Goal: Information Seeking & Learning: Learn about a topic

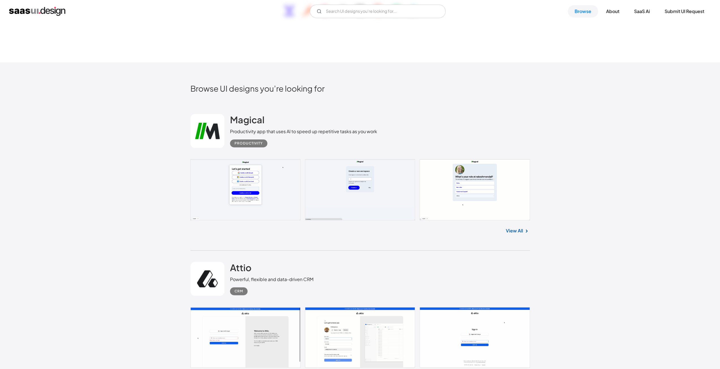
scroll to position [145, 0]
click at [370, 176] on link at bounding box center [360, 189] width 340 height 61
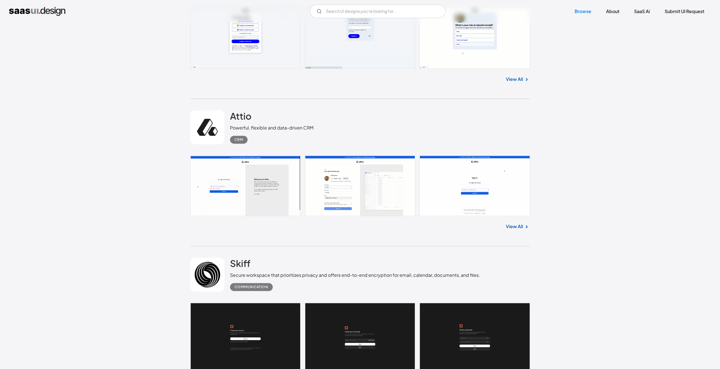
scroll to position [304, 0]
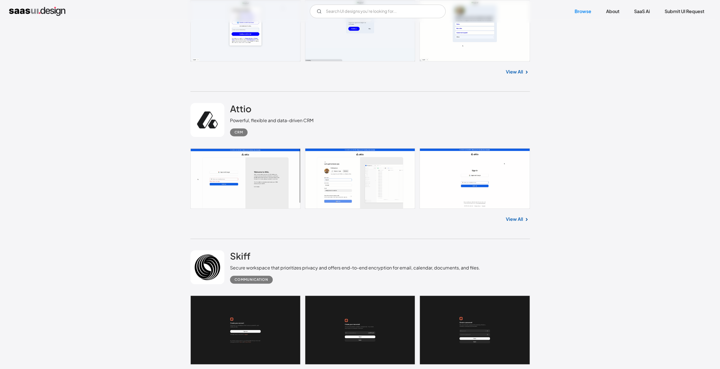
click at [360, 183] on link at bounding box center [360, 178] width 340 height 61
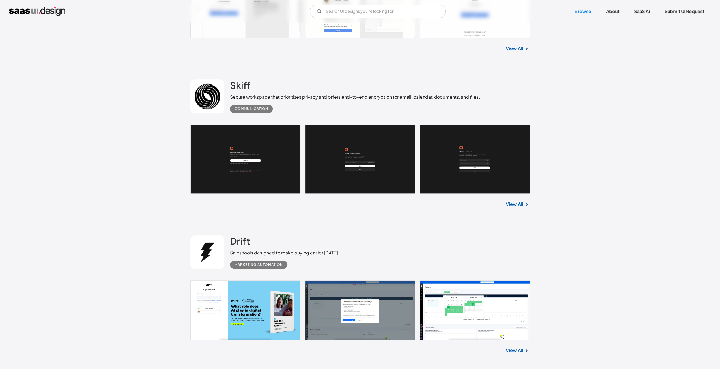
scroll to position [483, 0]
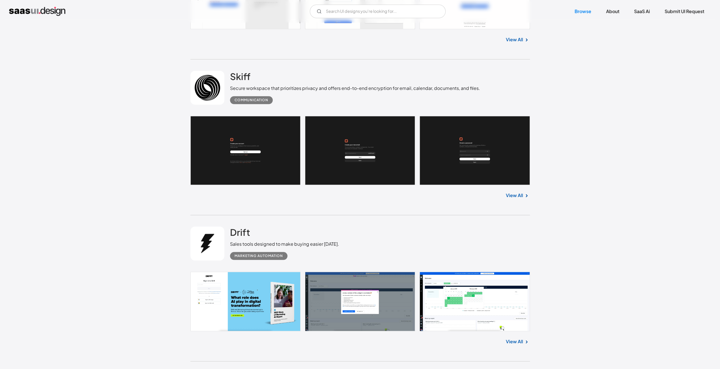
click at [363, 188] on div "View All" at bounding box center [360, 194] width 340 height 19
click at [483, 297] on link at bounding box center [360, 302] width 340 height 60
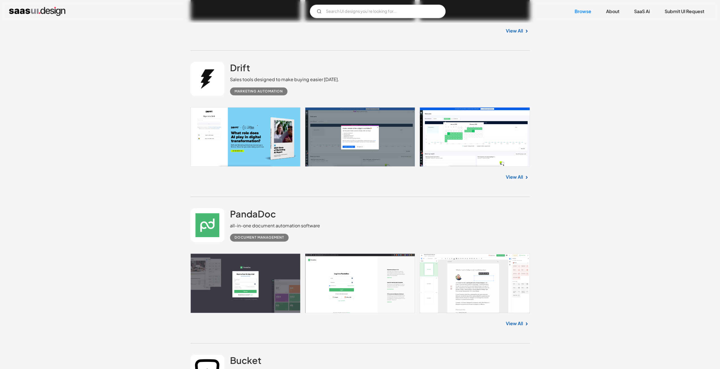
scroll to position [657, 0]
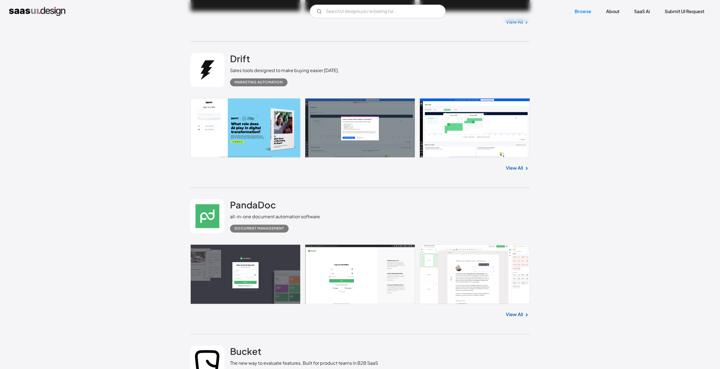
click at [363, 274] on link at bounding box center [360, 275] width 340 height 60
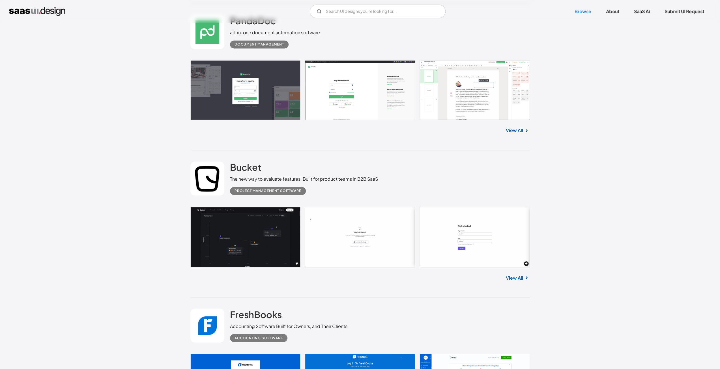
scroll to position [845, 0]
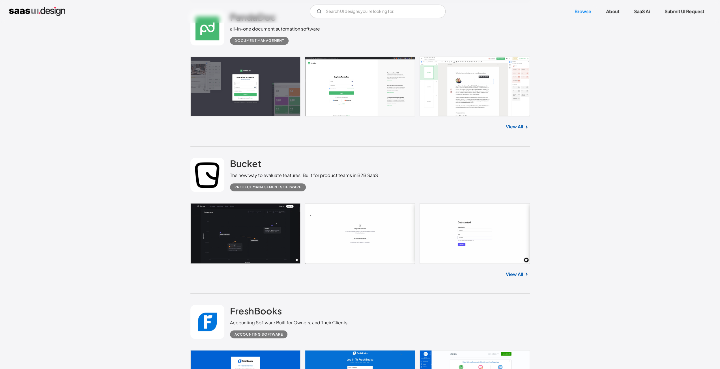
click at [385, 244] on link at bounding box center [360, 233] width 340 height 61
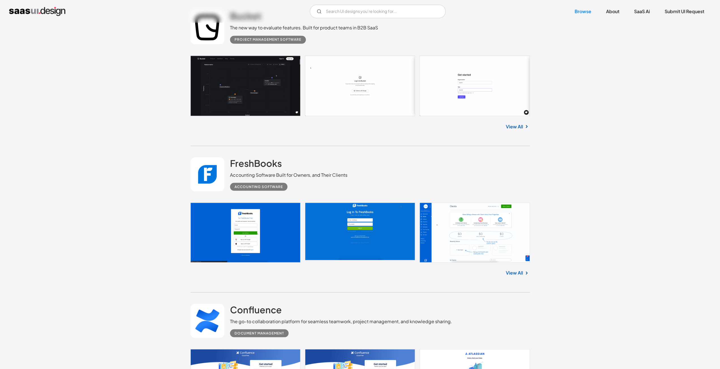
scroll to position [993, 0]
click at [456, 237] on link at bounding box center [360, 232] width 340 height 60
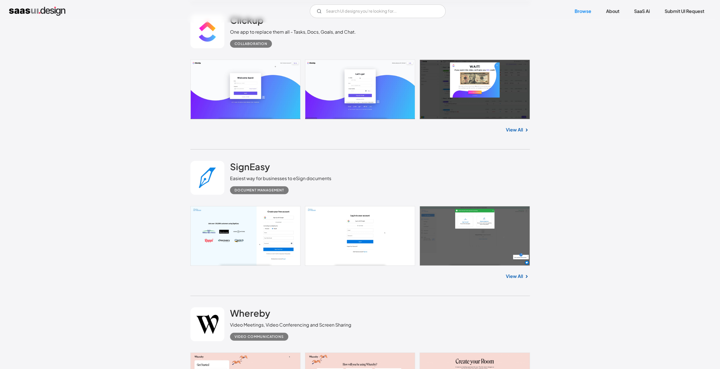
scroll to position [1439, 0]
click at [361, 244] on link at bounding box center [360, 236] width 340 height 60
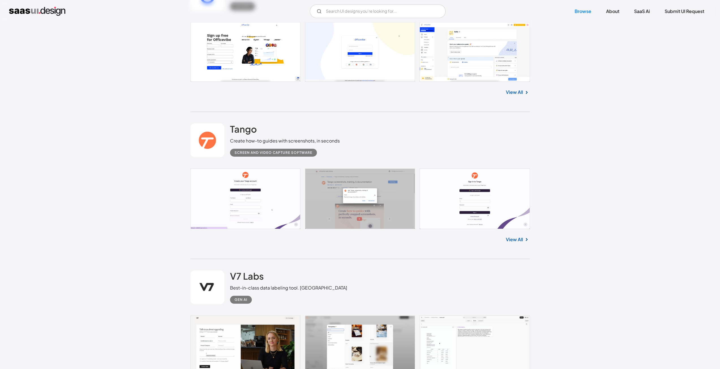
scroll to position [1924, 0]
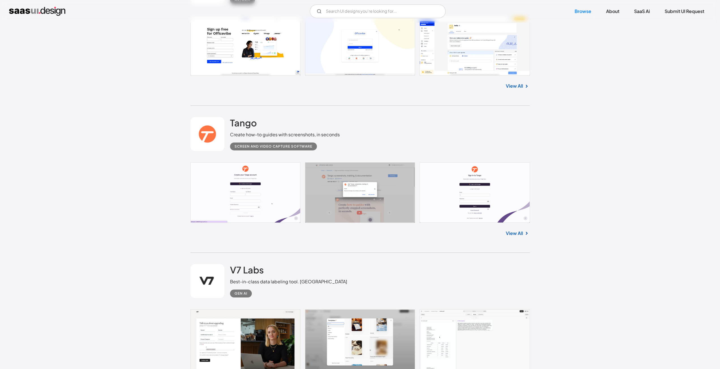
click at [396, 203] on link at bounding box center [360, 192] width 340 height 61
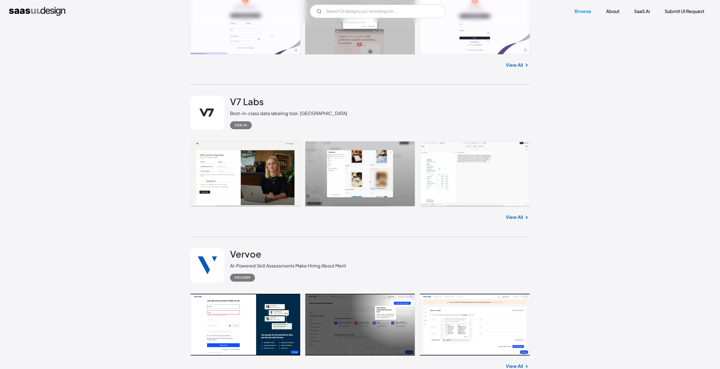
scroll to position [2092, 0]
click at [441, 177] on link at bounding box center [360, 174] width 340 height 66
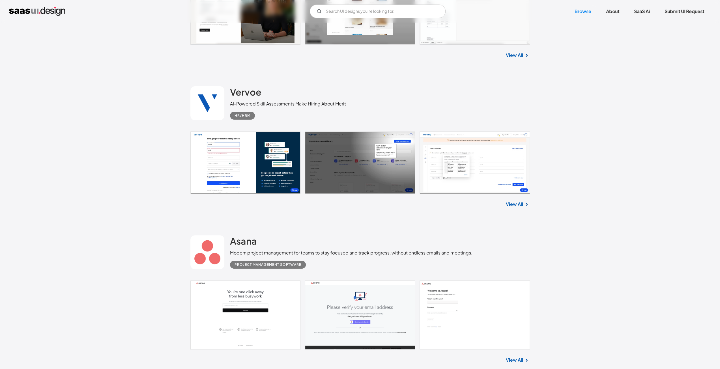
scroll to position [2264, 0]
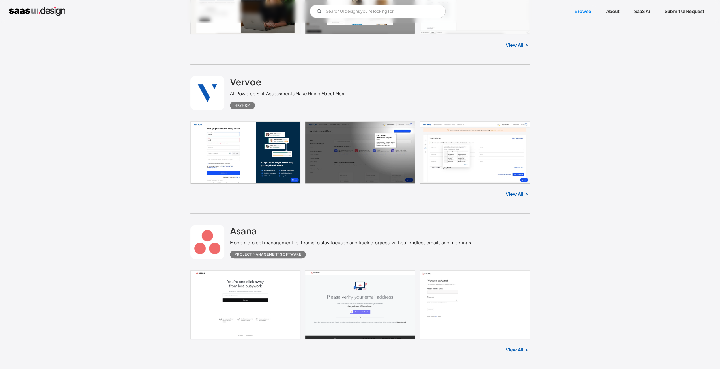
click at [471, 166] on link at bounding box center [360, 152] width 340 height 62
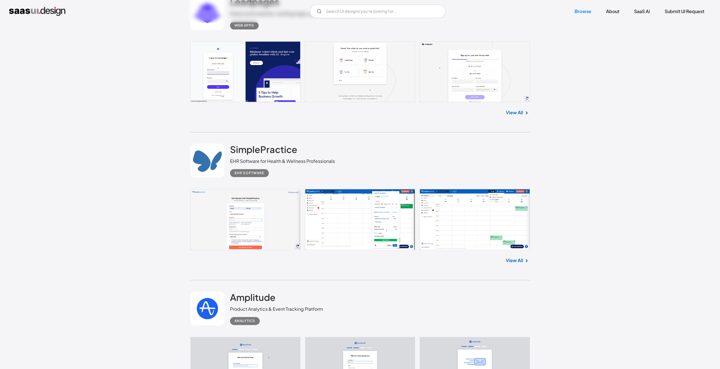
scroll to position [2655, 0]
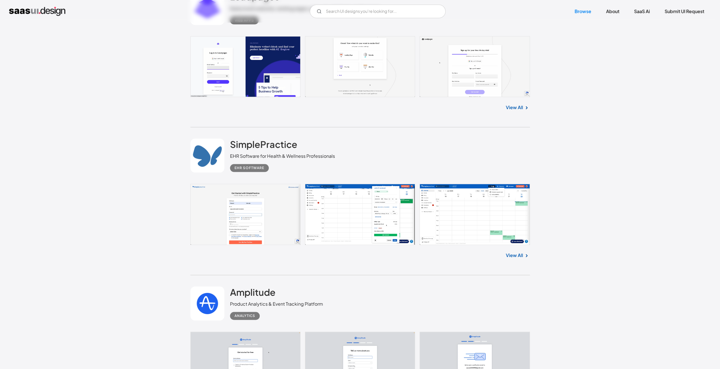
click at [358, 228] on link at bounding box center [360, 214] width 340 height 61
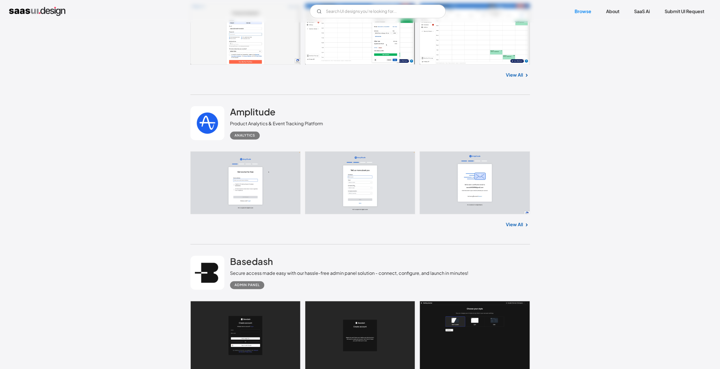
scroll to position [2836, 0]
click at [348, 175] on link at bounding box center [360, 182] width 340 height 63
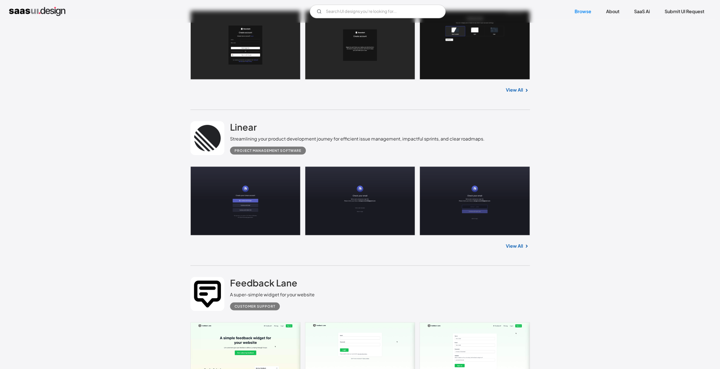
scroll to position [3126, 0]
click at [373, 194] on link at bounding box center [360, 200] width 340 height 69
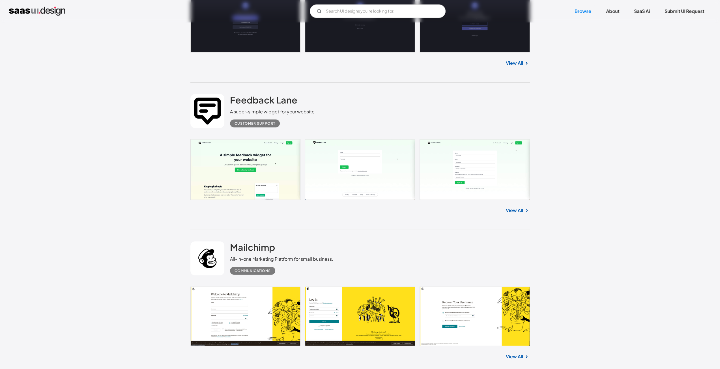
scroll to position [3309, 0]
click at [357, 162] on link at bounding box center [360, 169] width 340 height 61
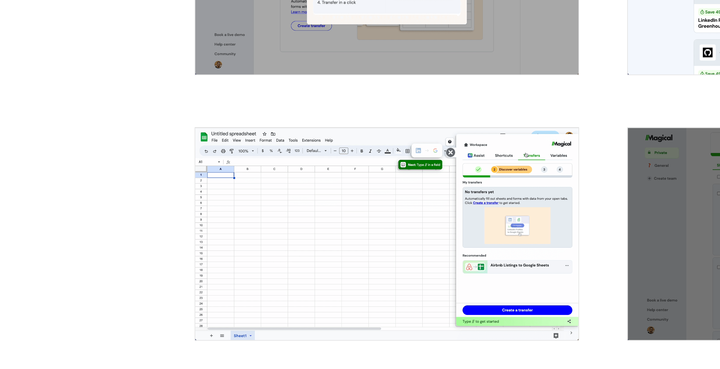
scroll to position [1105, 0]
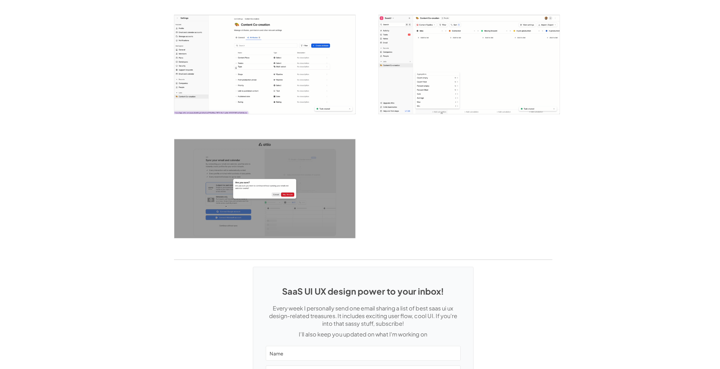
scroll to position [1393, 0]
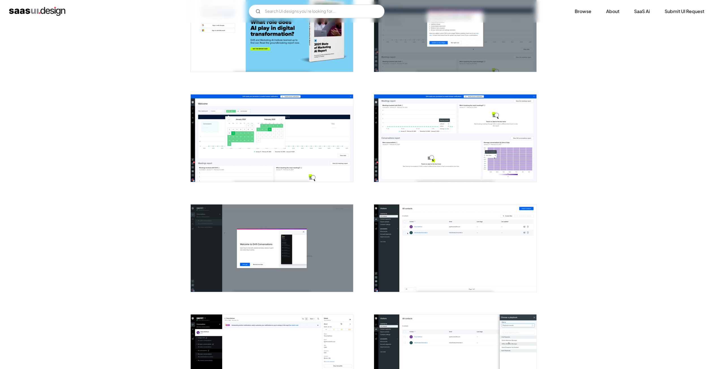
scroll to position [151, 0]
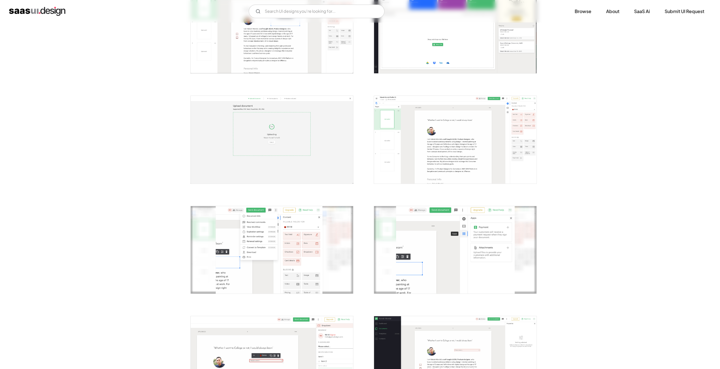
scroll to position [198, 0]
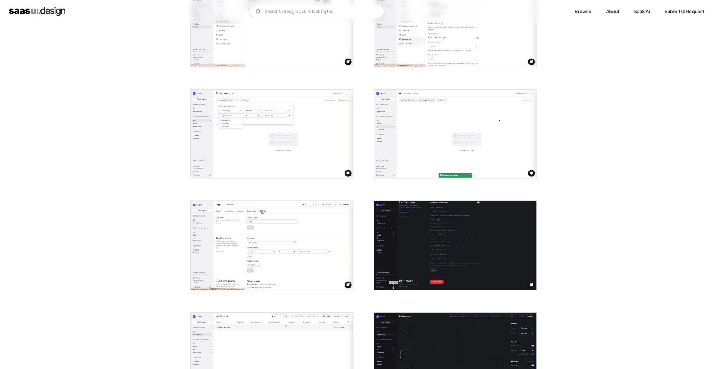
scroll to position [900, 0]
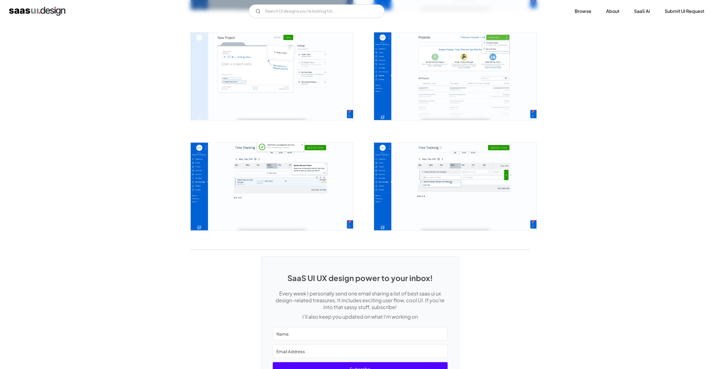
scroll to position [1158, 0]
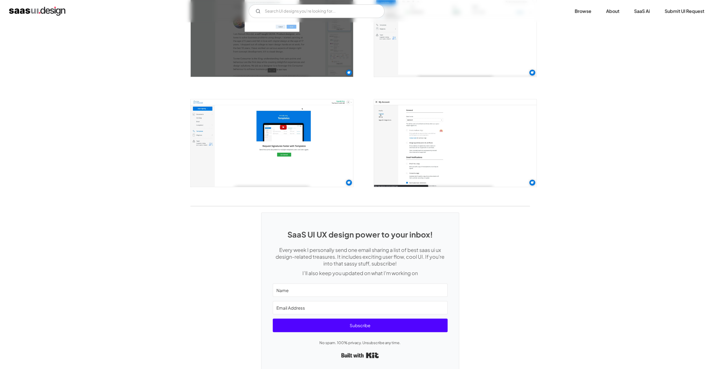
scroll to position [1156, 0]
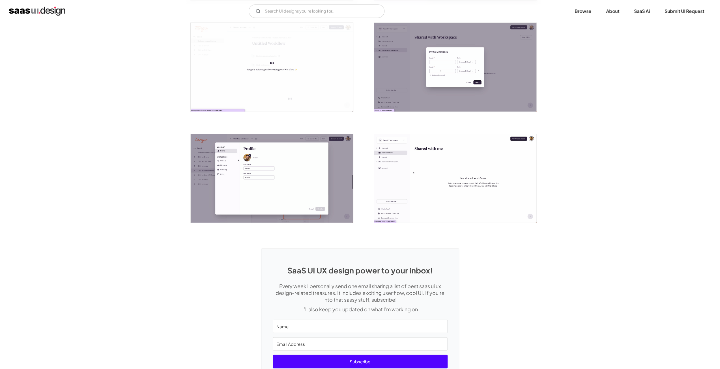
scroll to position [1170, 0]
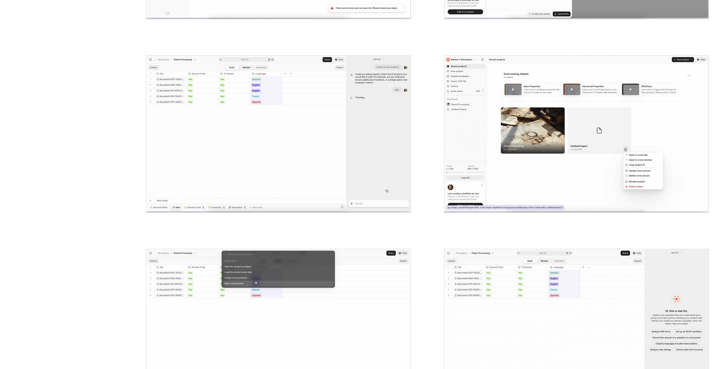
scroll to position [776, 0]
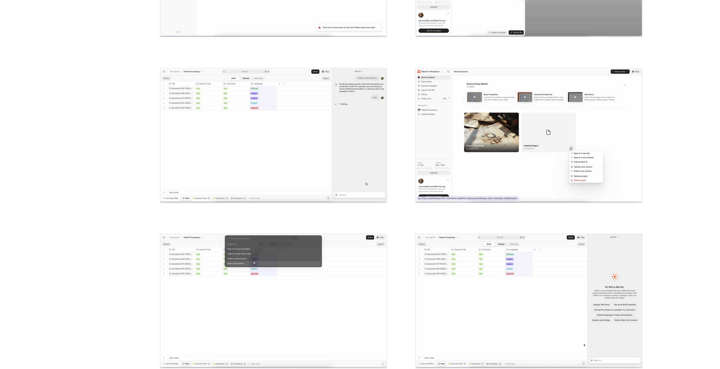
click at [251, 124] on img "open lightbox" at bounding box center [272, 118] width 162 height 96
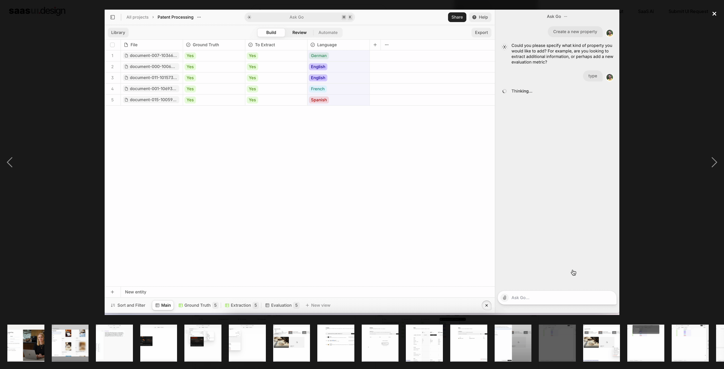
click at [716, 15] on div "close lightbox" at bounding box center [714, 13] width 19 height 12
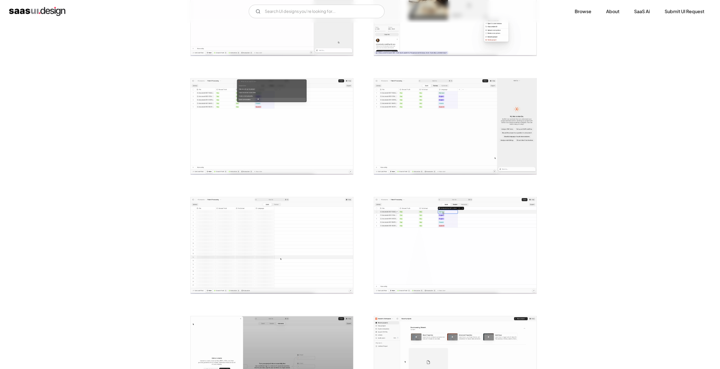
scroll to position [888, 0]
click at [436, 245] on img "open lightbox" at bounding box center [455, 245] width 162 height 96
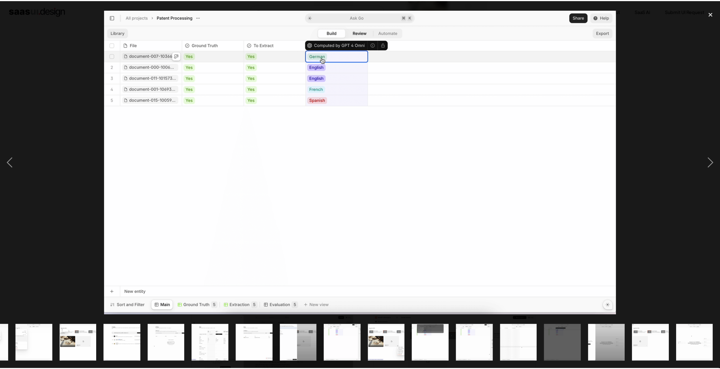
scroll to position [0, 214]
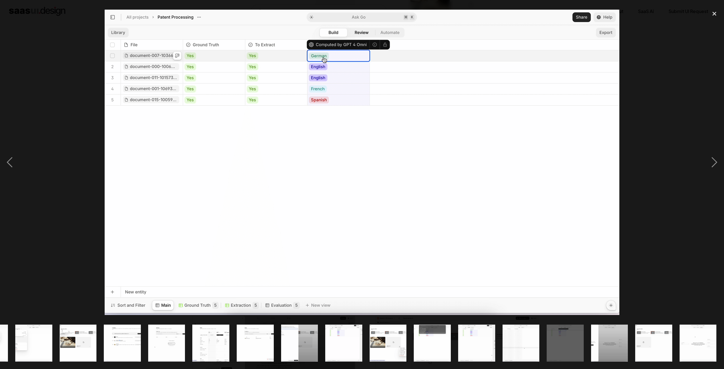
drag, startPoint x: 713, startPoint y: 13, endPoint x: 648, endPoint y: 61, distance: 80.8
click at [713, 13] on div "close lightbox" at bounding box center [714, 13] width 19 height 12
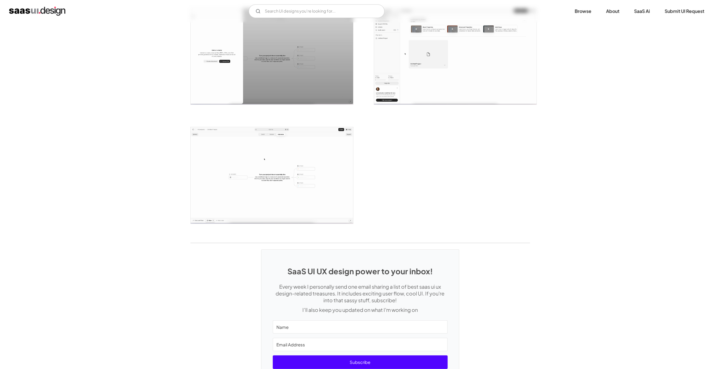
scroll to position [1196, 0]
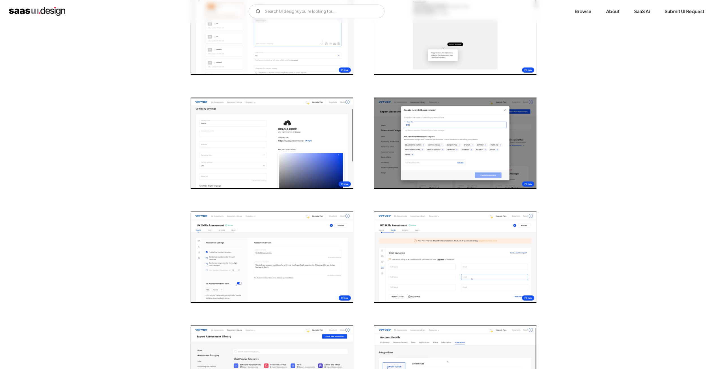
scroll to position [375, 0]
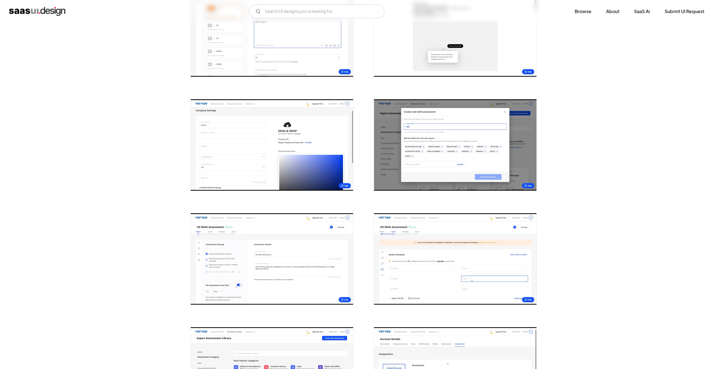
click at [216, 143] on img "open lightbox" at bounding box center [272, 144] width 162 height 91
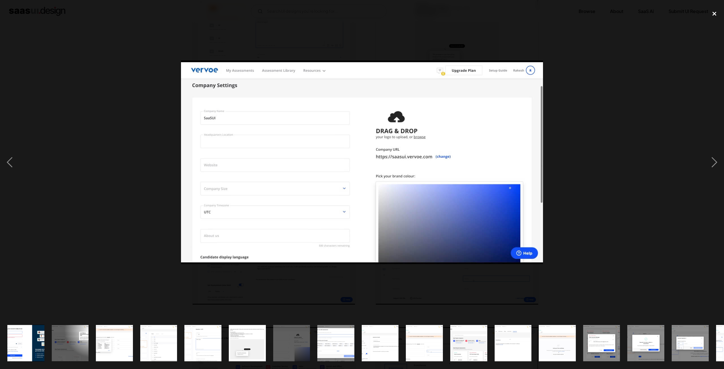
click at [718, 18] on div "close lightbox" at bounding box center [714, 13] width 19 height 12
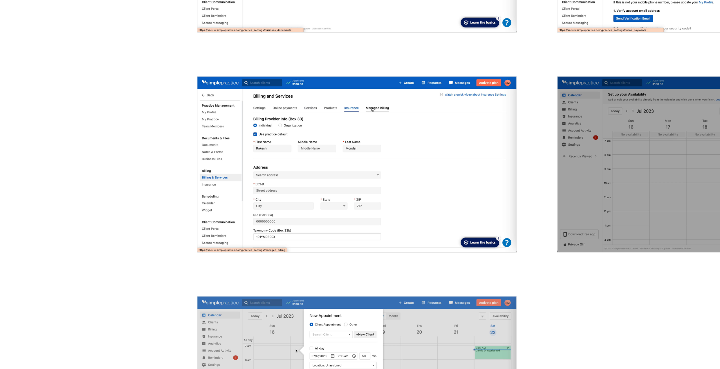
scroll to position [1277, 0]
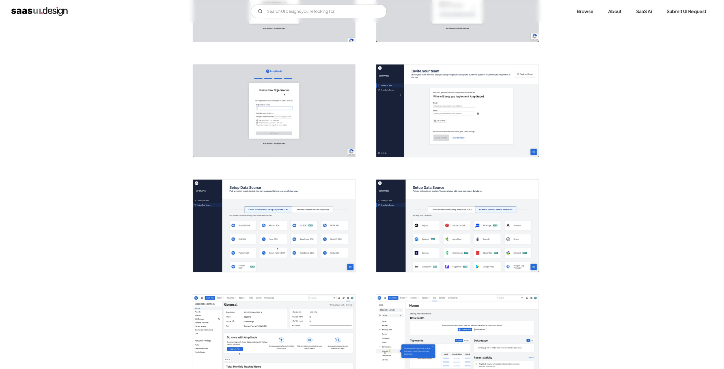
scroll to position [298, 0]
click at [458, 118] on img "open lightbox" at bounding box center [455, 111] width 162 height 93
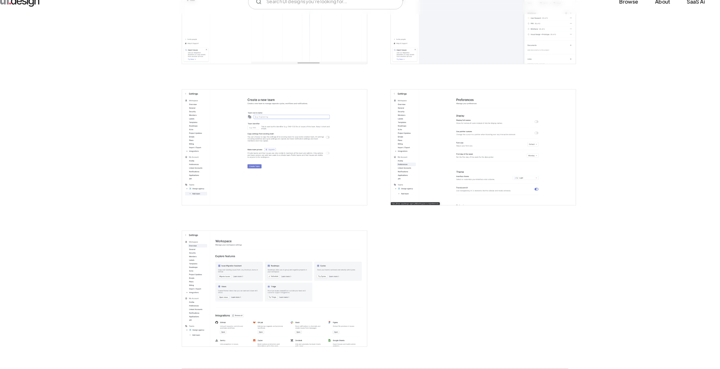
scroll to position [1286, 0]
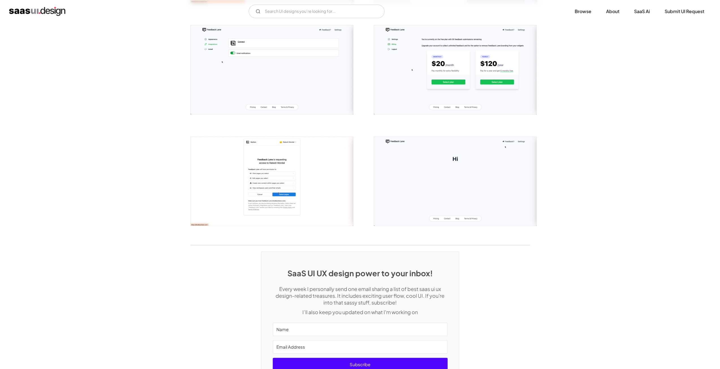
scroll to position [555, 0]
